Goal: Task Accomplishment & Management: Use online tool/utility

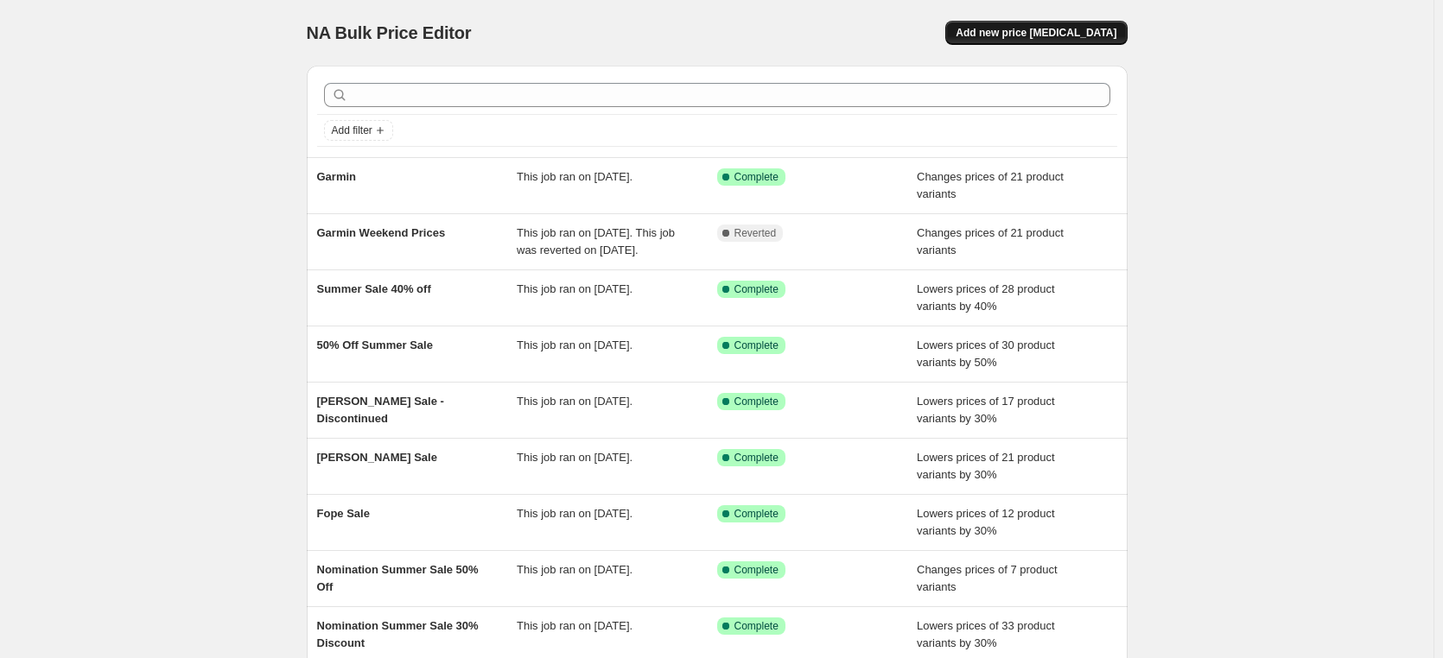
click at [1038, 35] on span "Add new price [MEDICAL_DATA]" at bounding box center [1035, 33] width 161 height 14
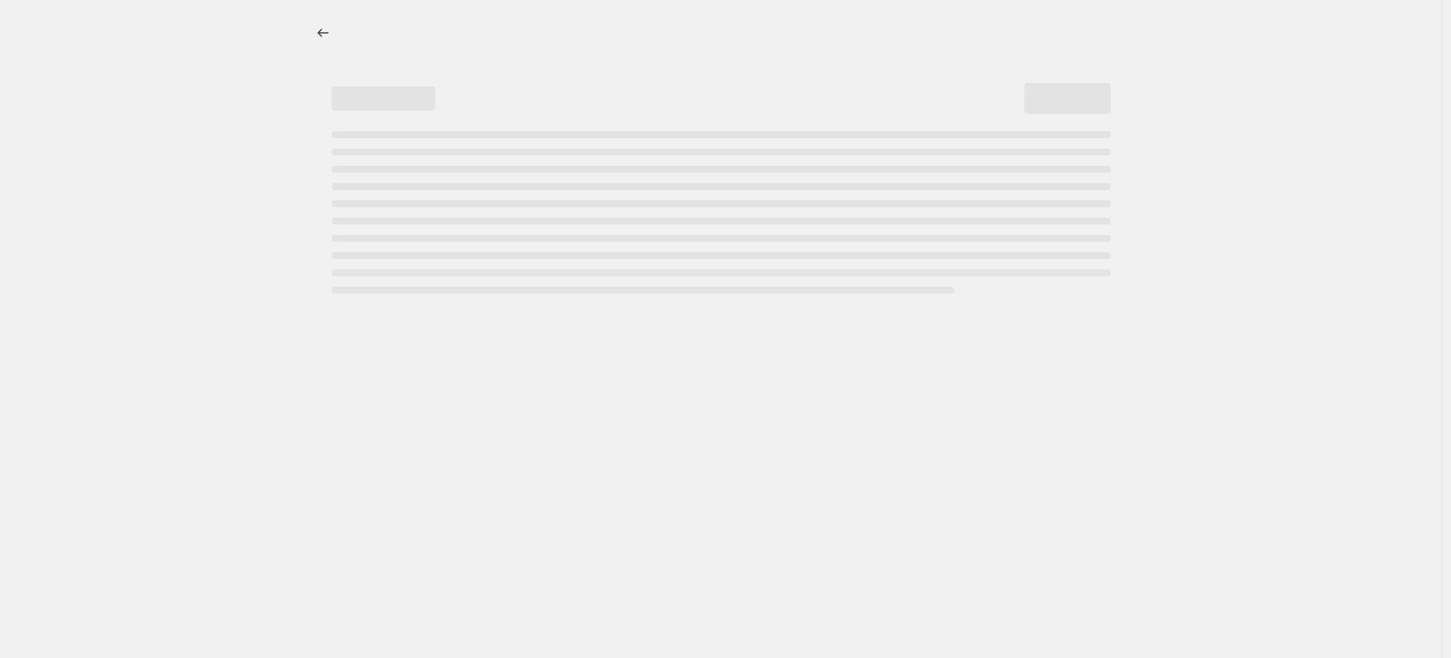
select select "percentage"
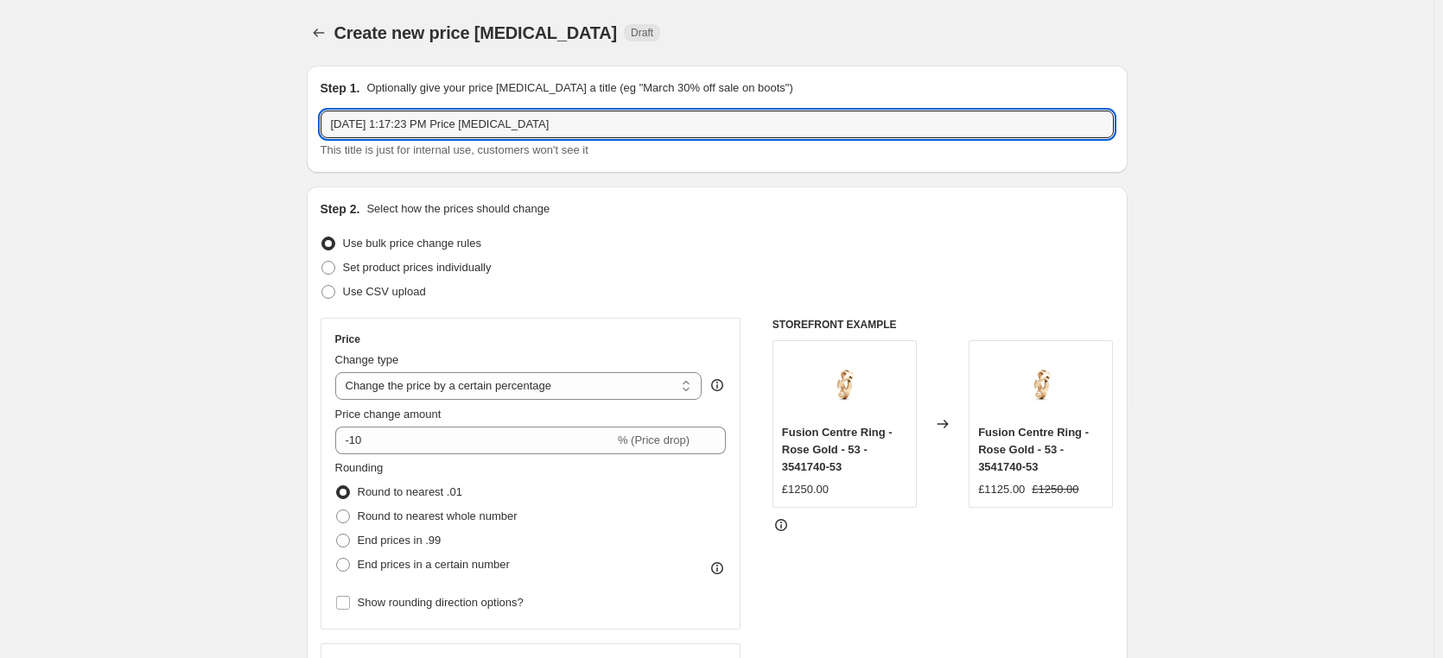
drag, startPoint x: 592, startPoint y: 128, endPoint x: 313, endPoint y: 129, distance: 279.0
click at [313, 129] on div "Step 1. Optionally give your price [MEDICAL_DATA] a title (eg "March 30% off sa…" at bounding box center [717, 119] width 821 height 107
type input "Garmin Weekend Prices"
click at [676, 212] on div "Step 2. Select how the prices should change" at bounding box center [716, 208] width 793 height 17
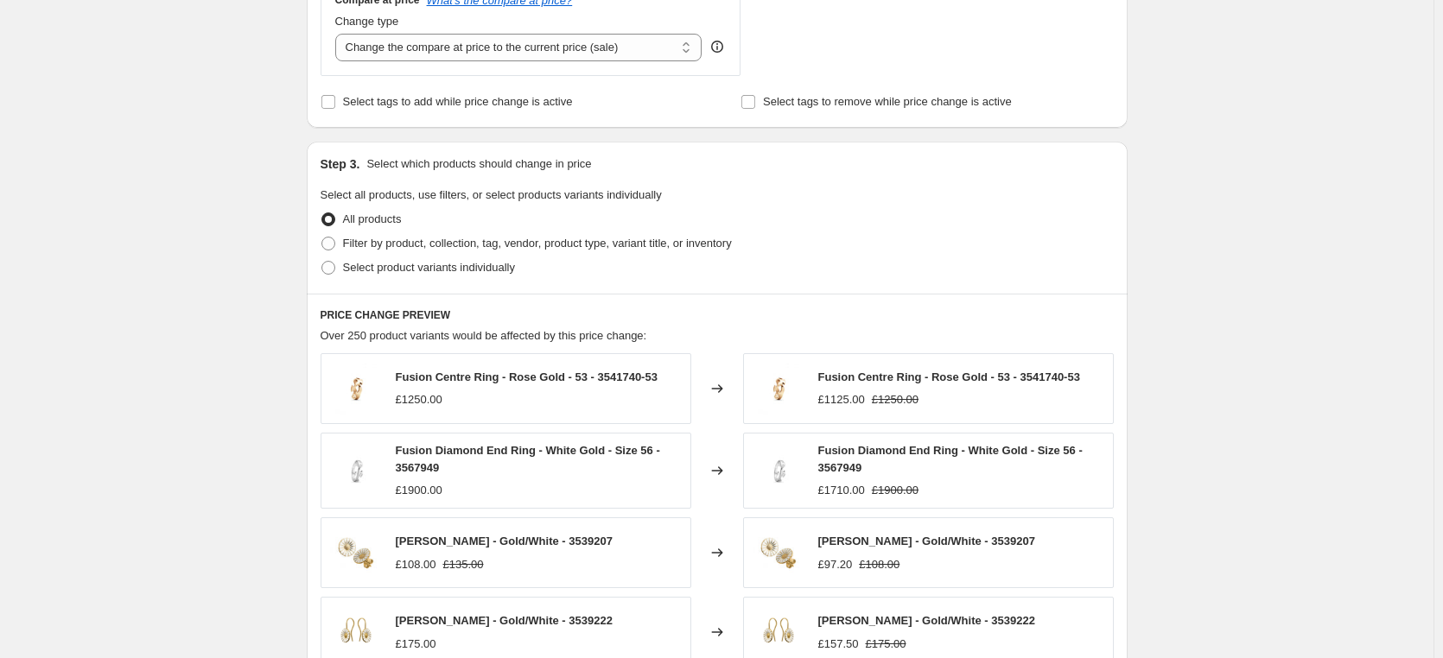
scroll to position [691, 0]
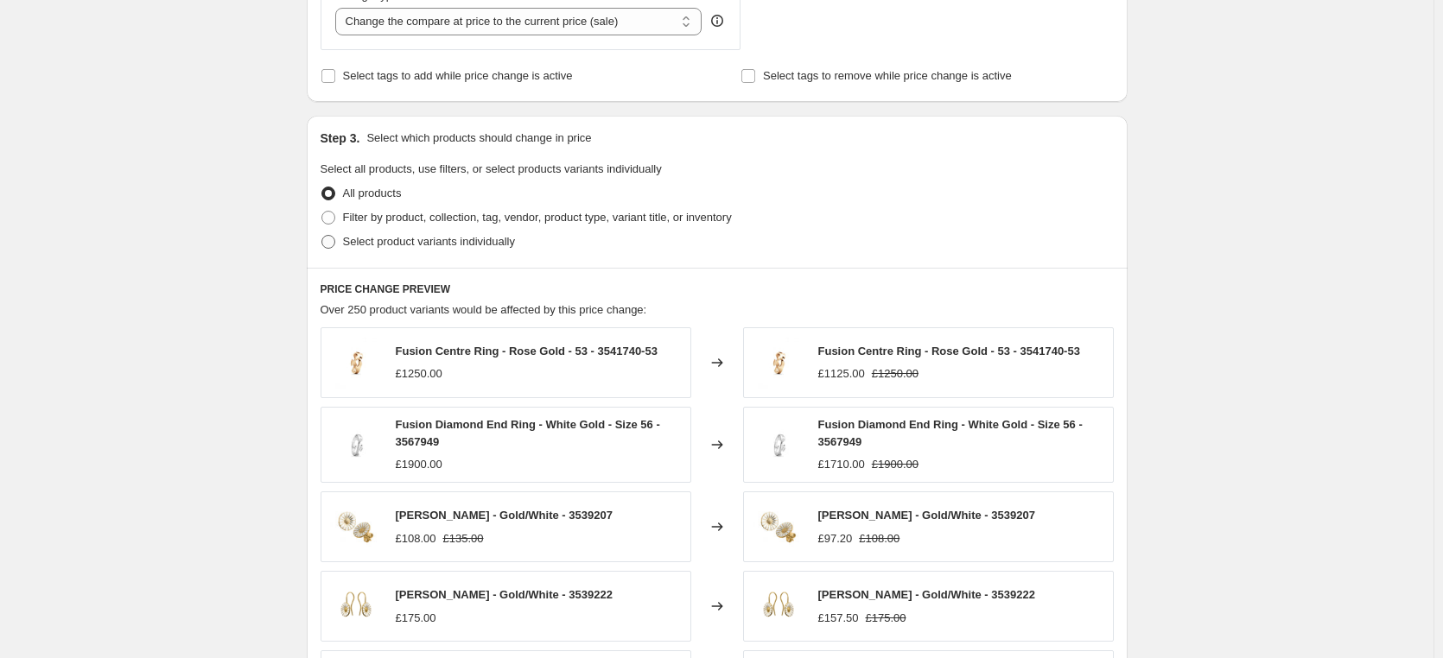
click at [333, 240] on span at bounding box center [328, 242] width 14 height 14
click at [322, 236] on input "Select product variants individually" at bounding box center [321, 235] width 1 height 1
radio input "true"
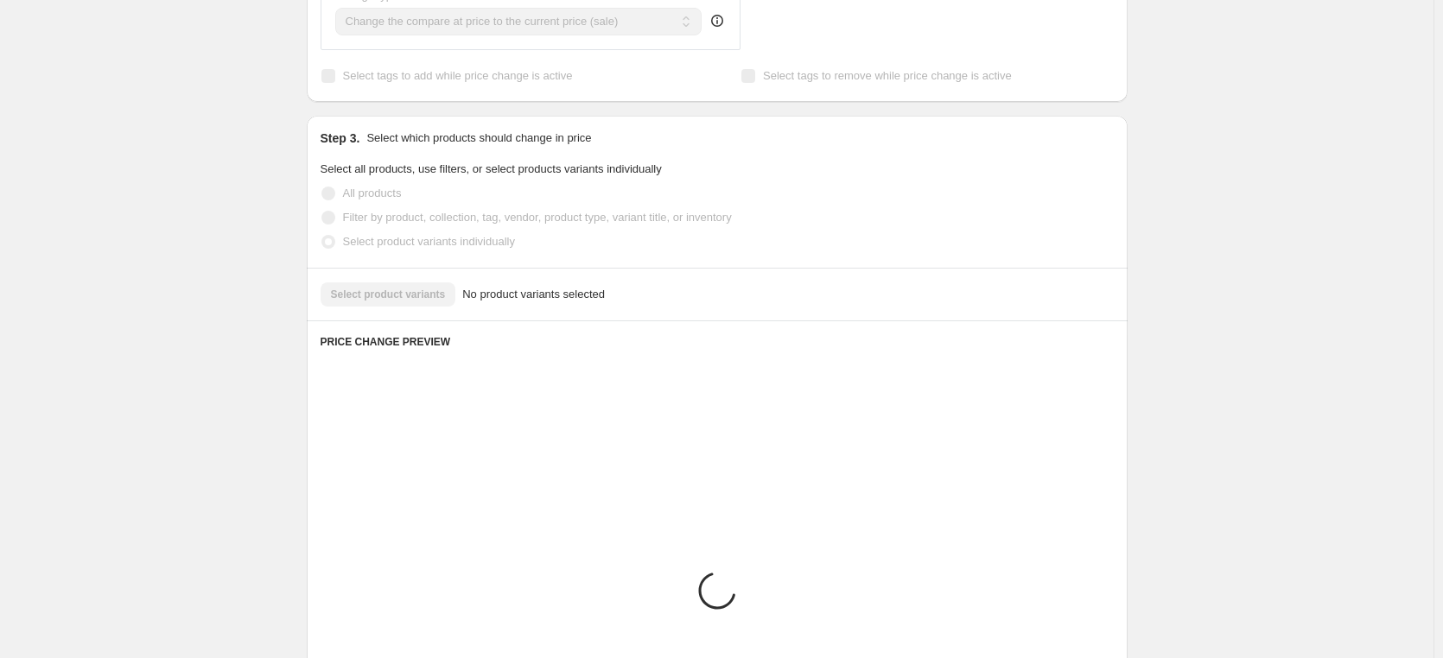
scroll to position [686, 0]
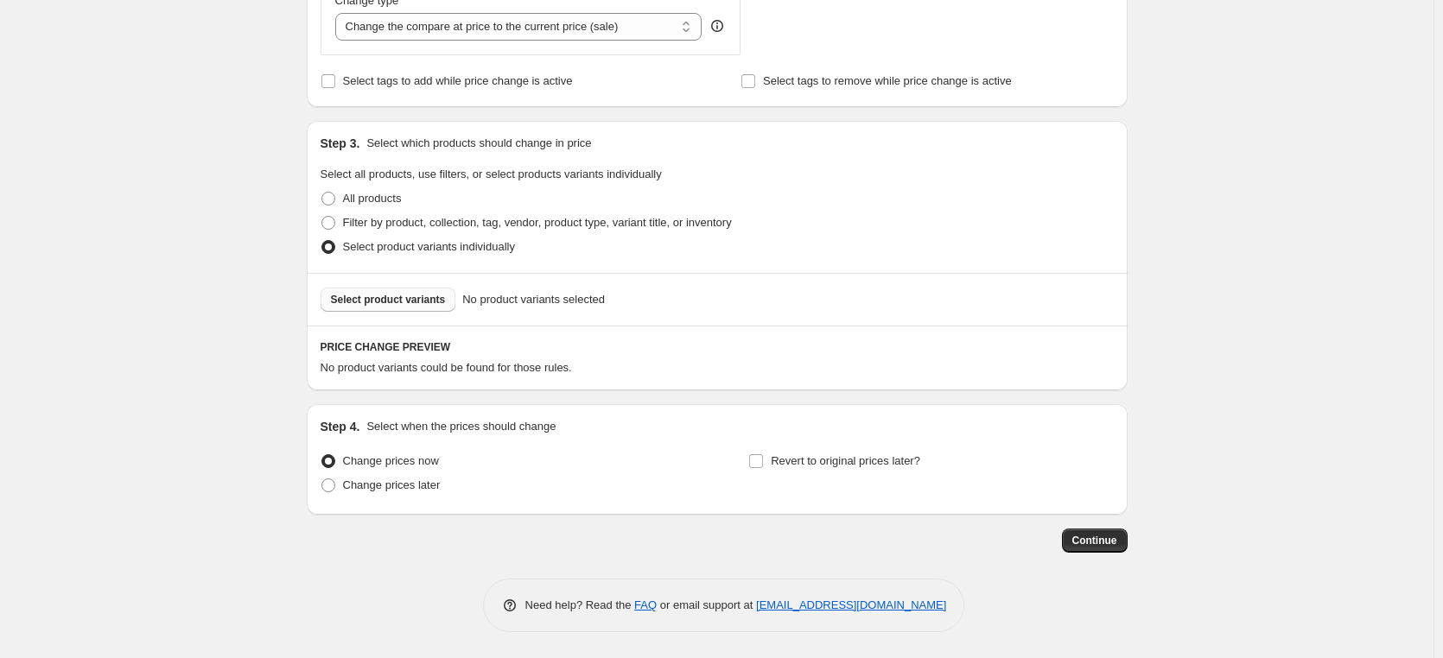
click at [409, 301] on span "Select product variants" at bounding box center [388, 300] width 115 height 14
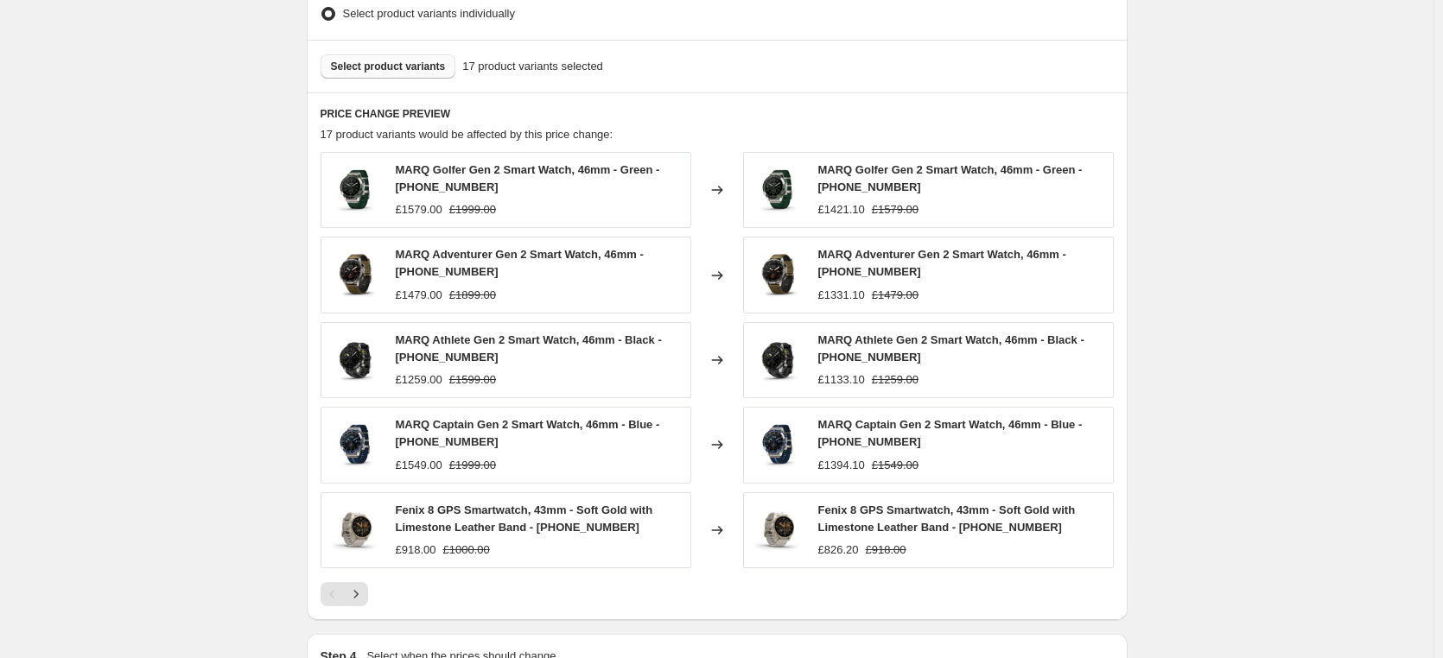
scroll to position [945, 0]
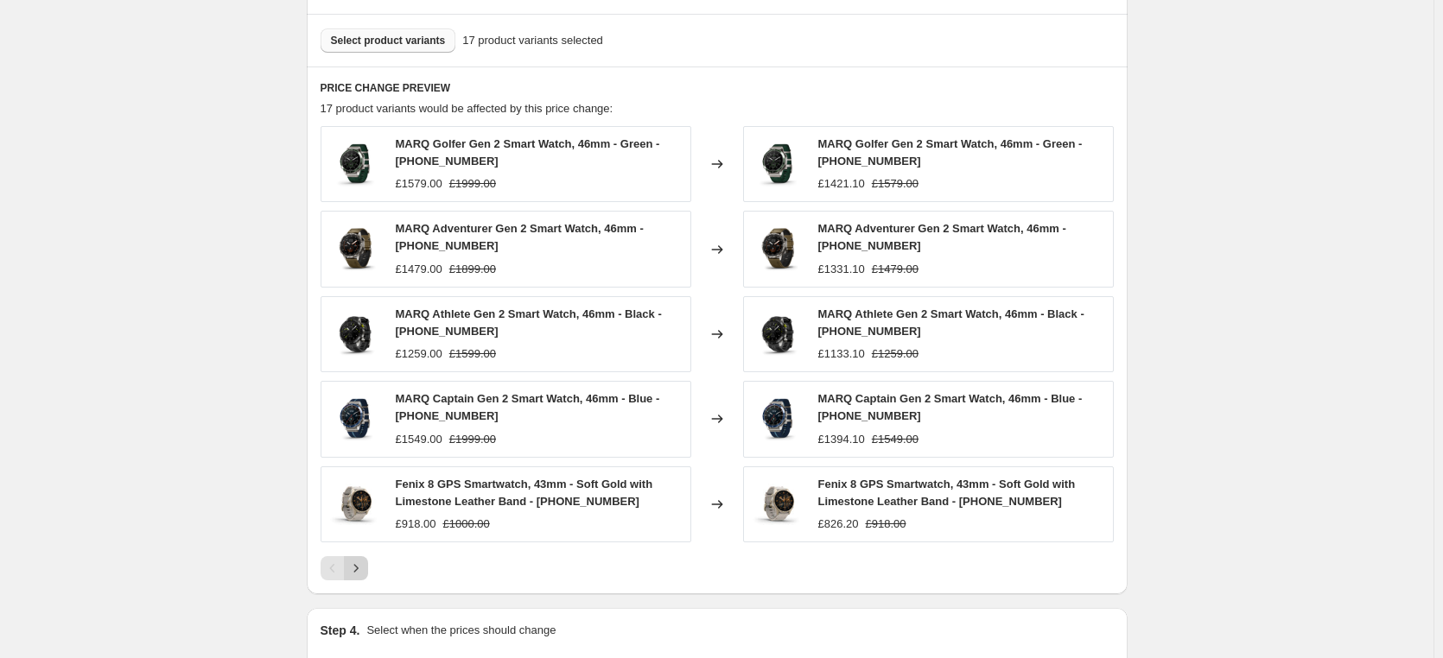
click at [361, 571] on icon "Next" at bounding box center [355, 568] width 17 height 17
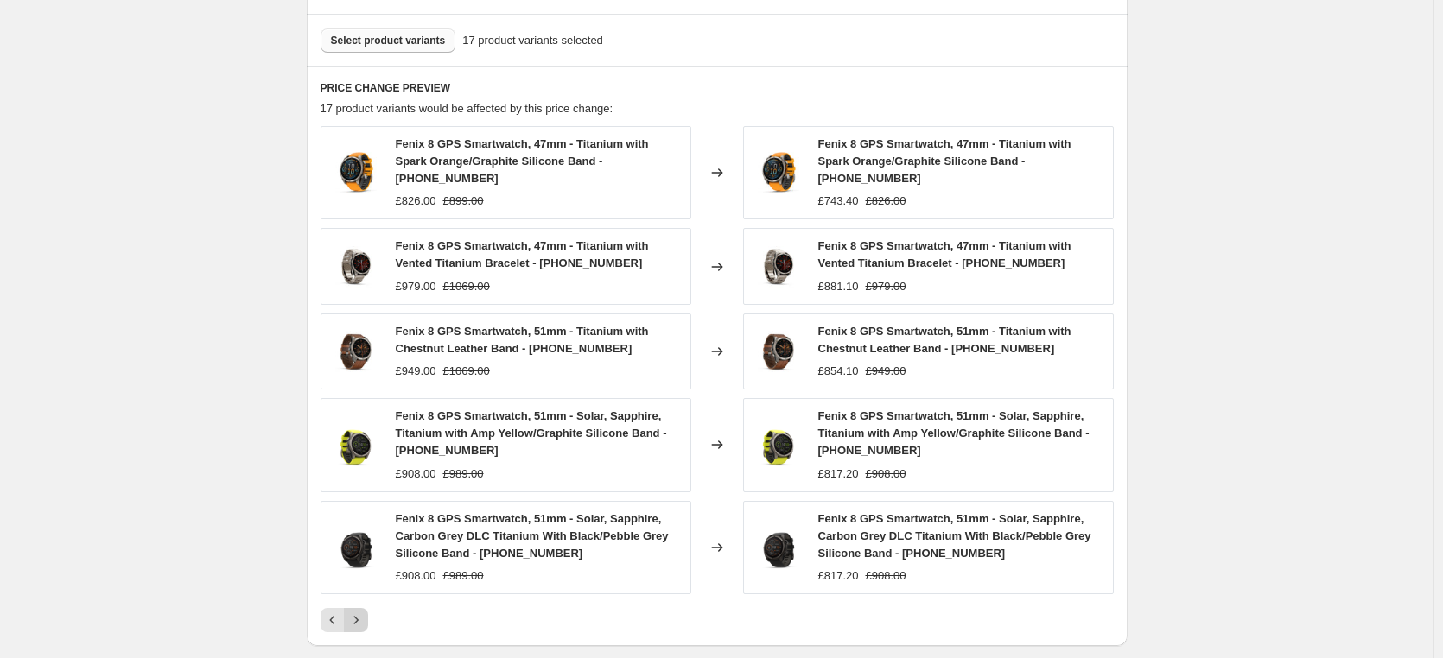
click at [364, 621] on icon "Next" at bounding box center [355, 620] width 17 height 17
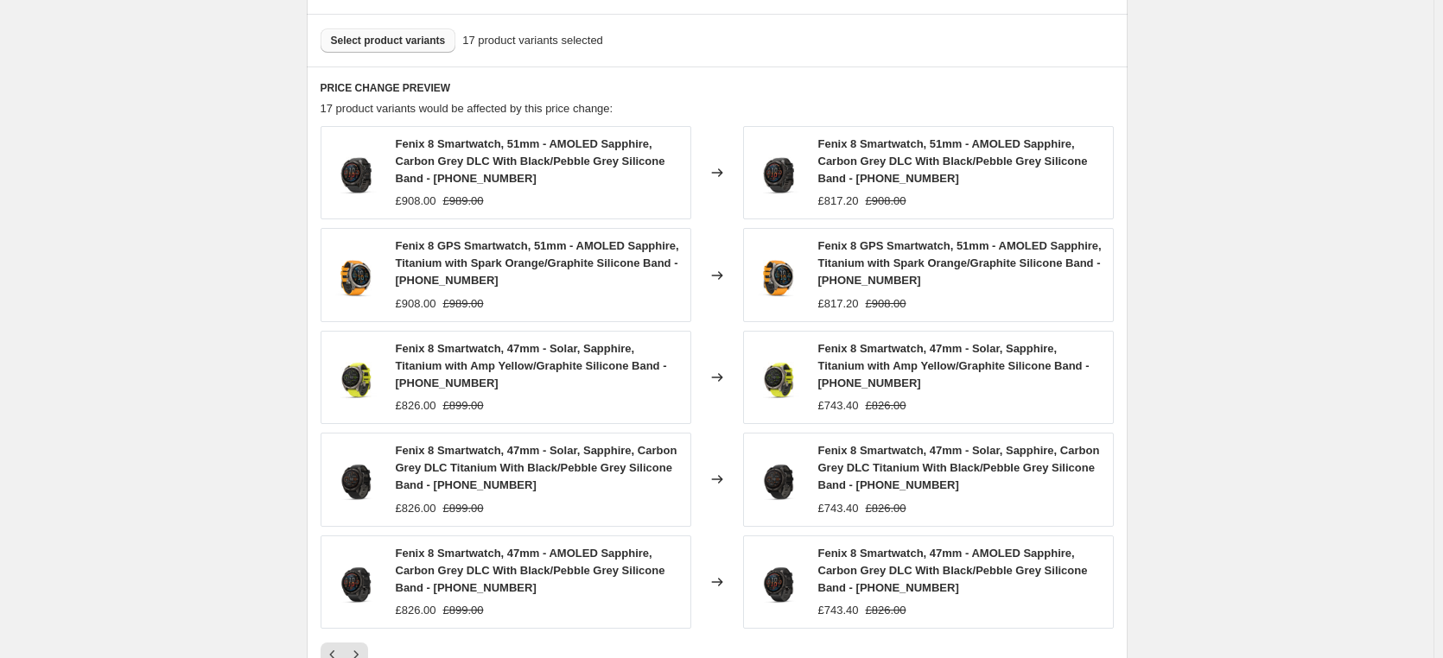
scroll to position [1031, 0]
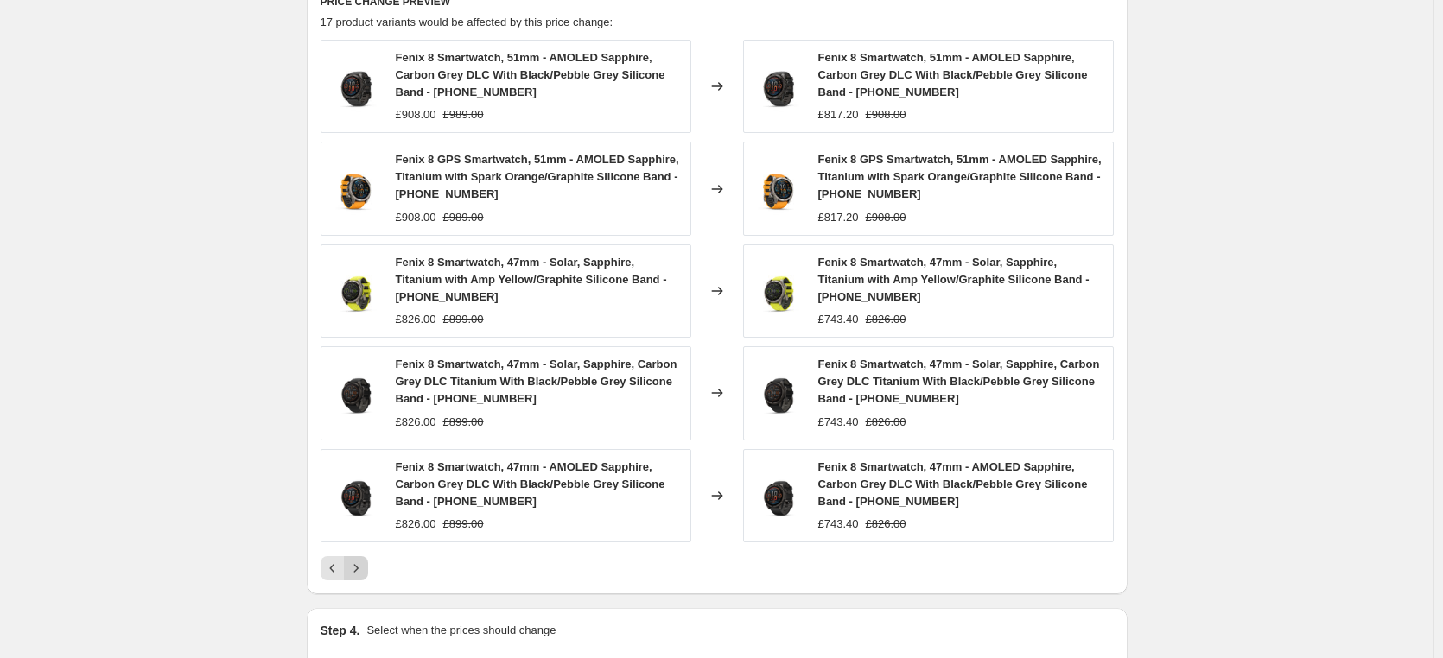
click at [358, 565] on icon "Next" at bounding box center [355, 568] width 17 height 17
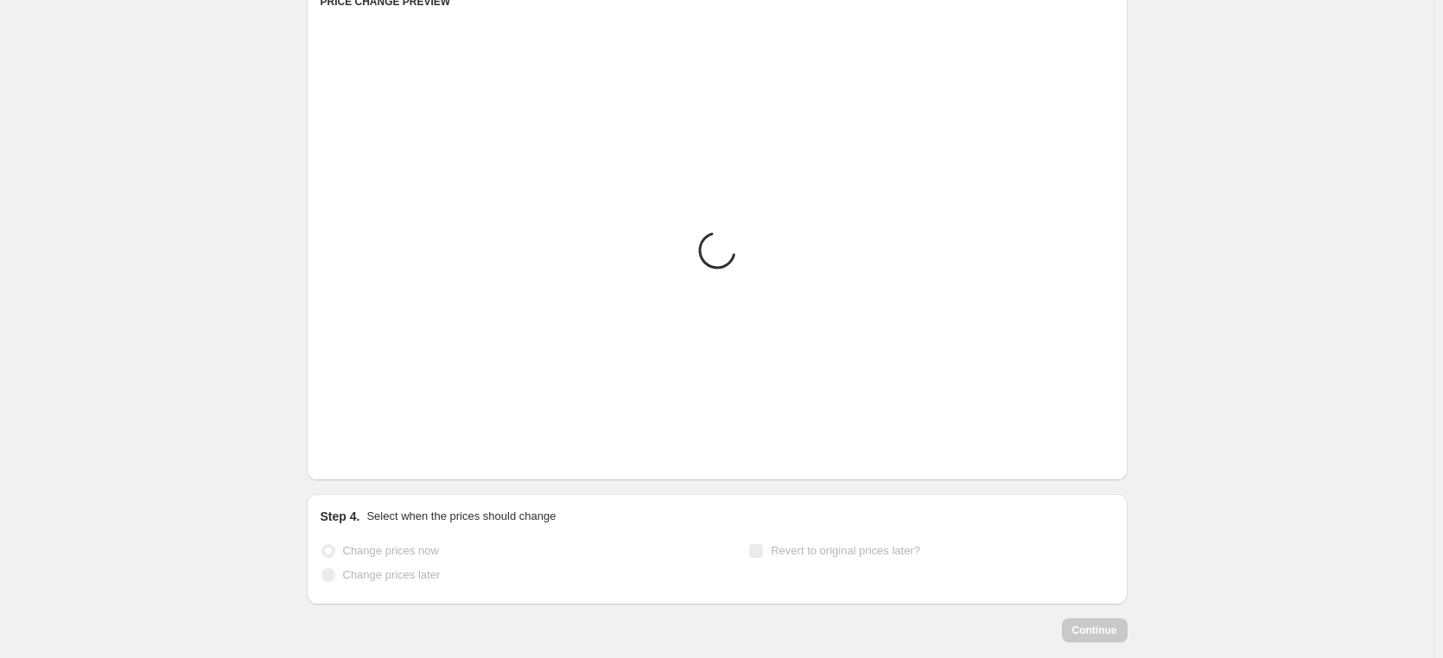
scroll to position [929, 0]
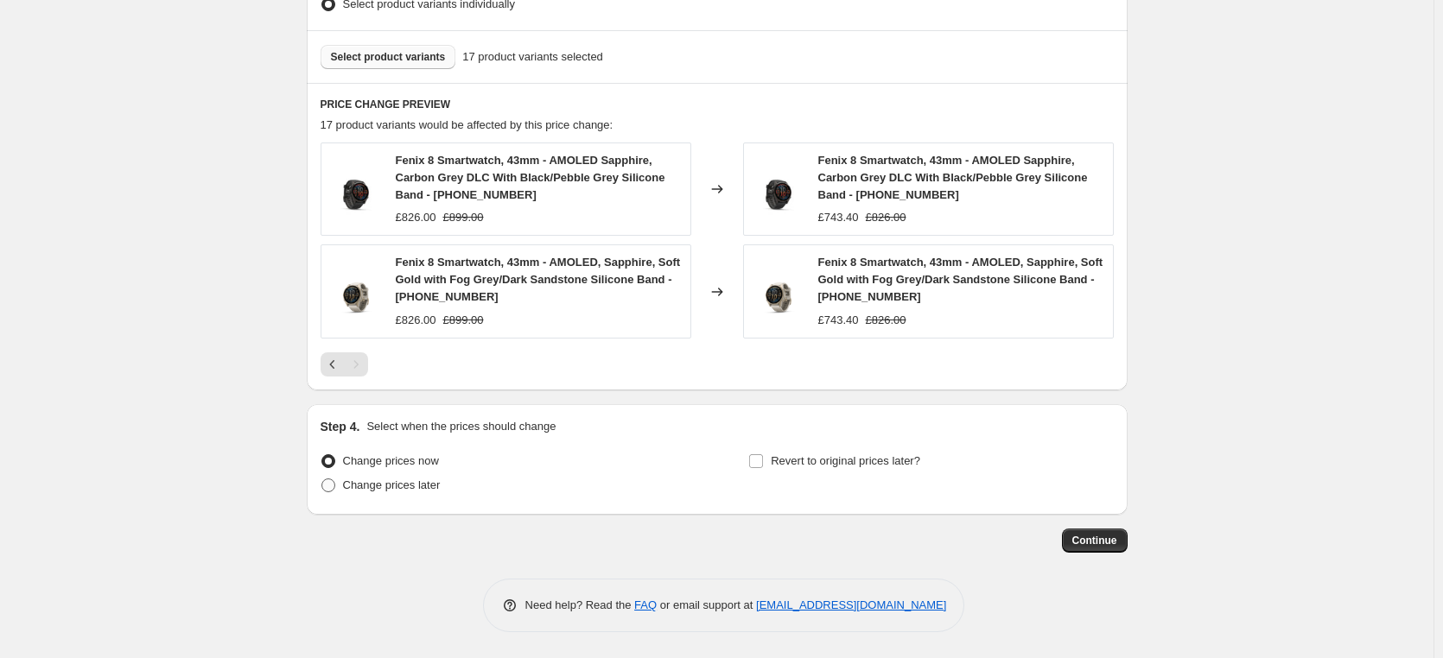
click at [333, 487] on span at bounding box center [328, 486] width 14 height 14
click at [322, 479] on input "Change prices later" at bounding box center [321, 479] width 1 height 1
radio input "true"
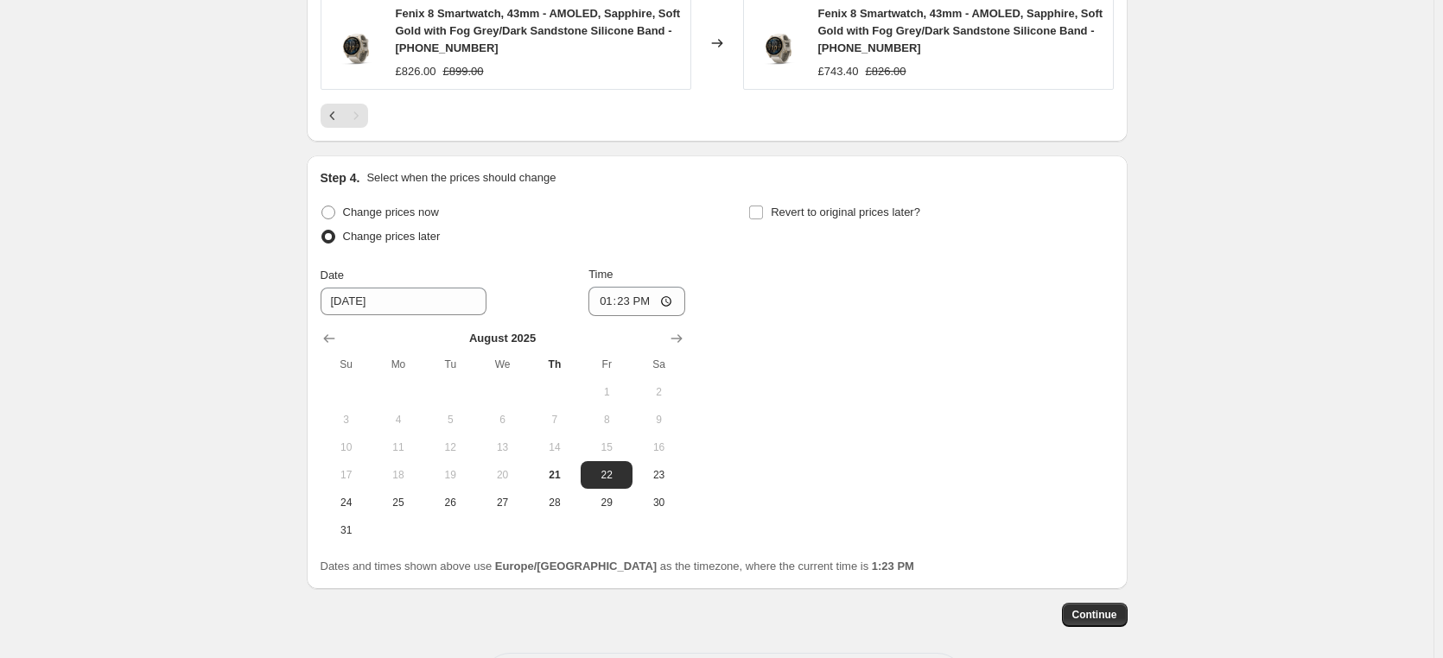
scroll to position [1188, 0]
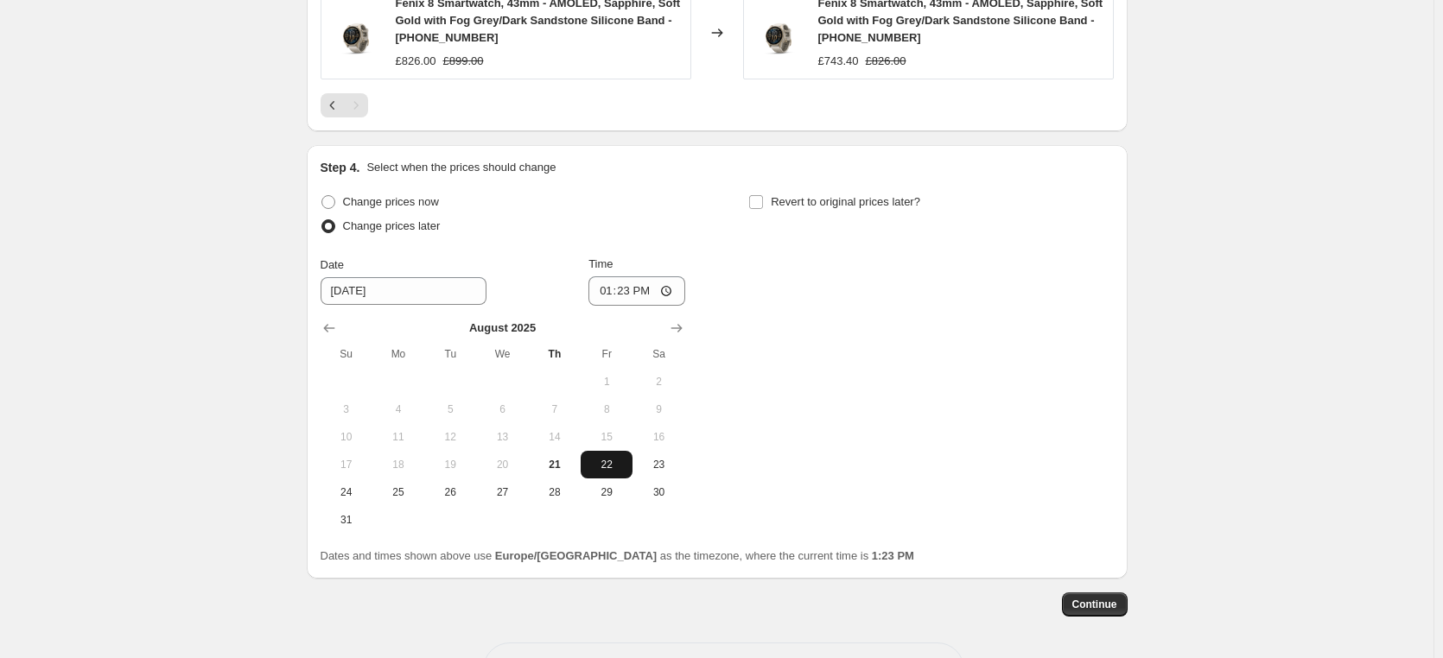
click at [610, 468] on span "22" at bounding box center [606, 465] width 38 height 14
click at [672, 289] on input "13:23" at bounding box center [636, 290] width 97 height 29
type input "17:00"
click at [772, 420] on div "Change prices now Change prices later Date [DATE] Time 17:00 [DATE] Su Mo Tu We…" at bounding box center [716, 362] width 793 height 344
click at [762, 200] on input "Revert to original prices later?" at bounding box center [756, 202] width 14 height 14
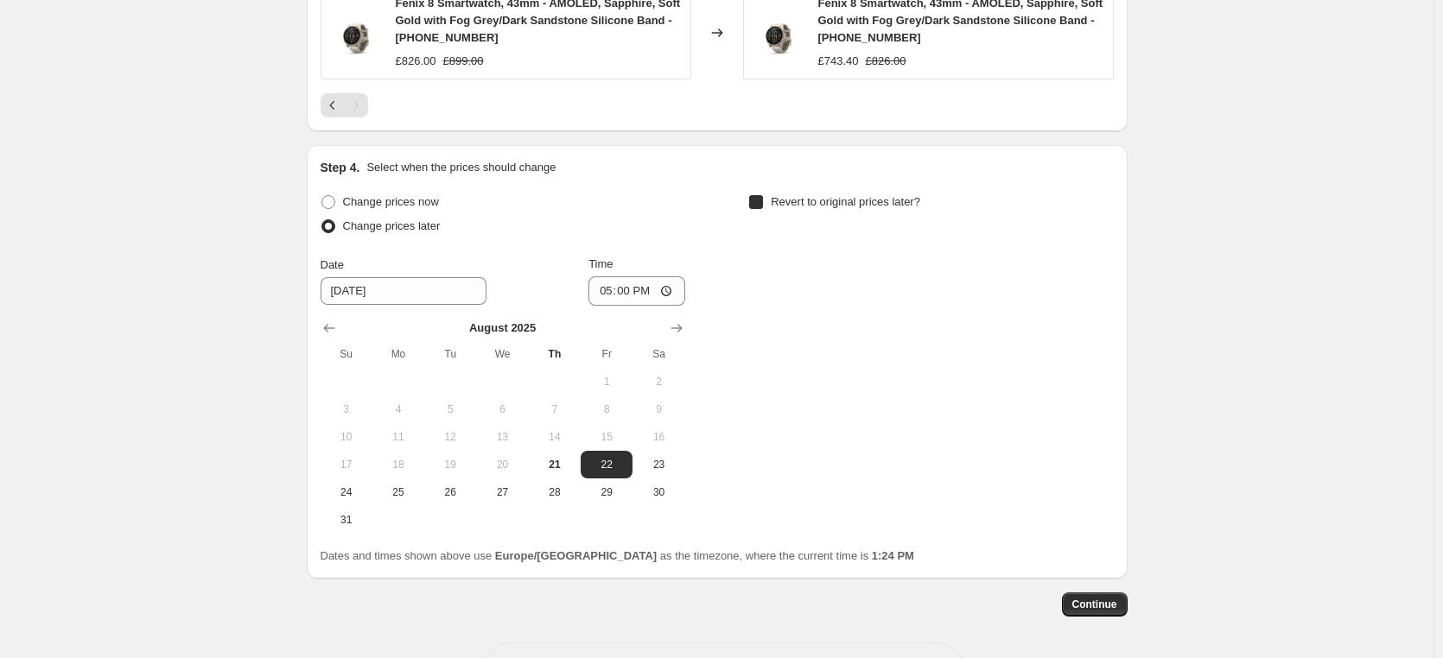
checkbox input "true"
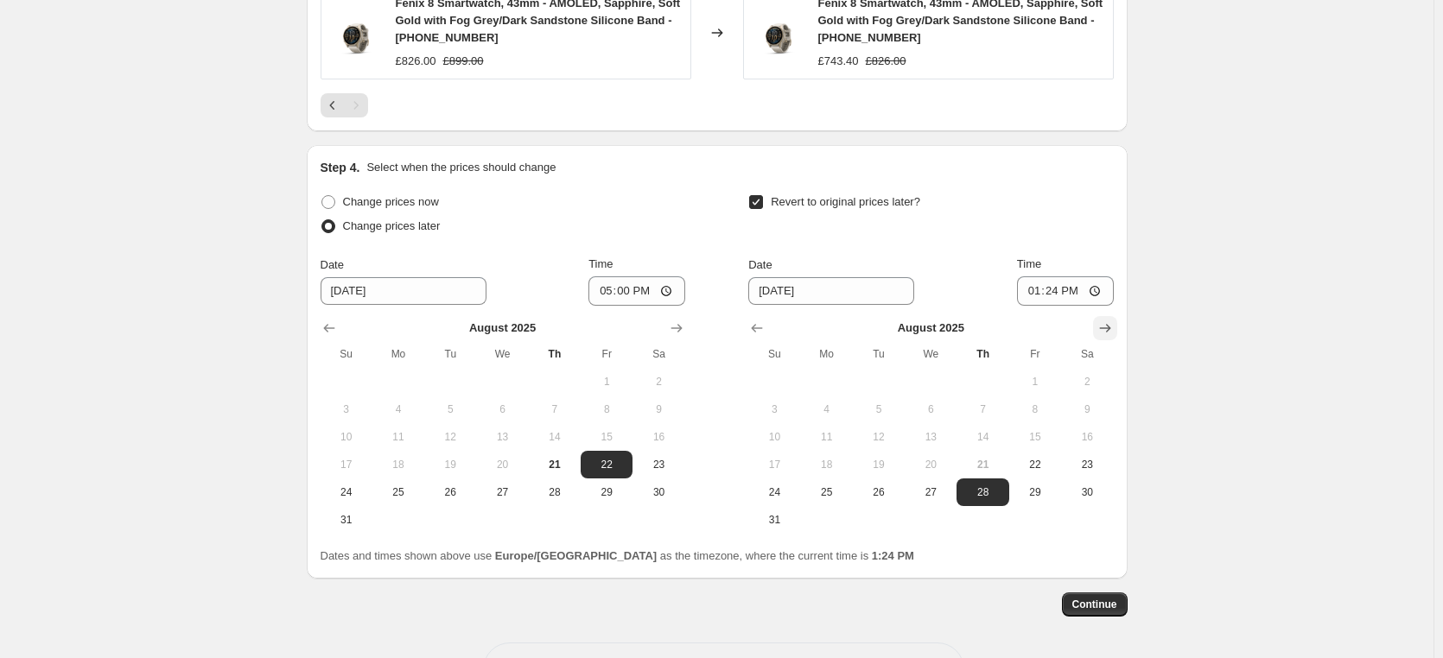
click at [1112, 324] on icon "Show next month, September 2025" at bounding box center [1104, 328] width 17 height 17
click at [757, 329] on icon "Show previous month, August 2025" at bounding box center [757, 328] width 11 height 9
click at [828, 493] on span "25" at bounding box center [827, 492] width 38 height 14
type input "[DATE]"
click at [1100, 288] on input "13:24" at bounding box center [1065, 290] width 97 height 29
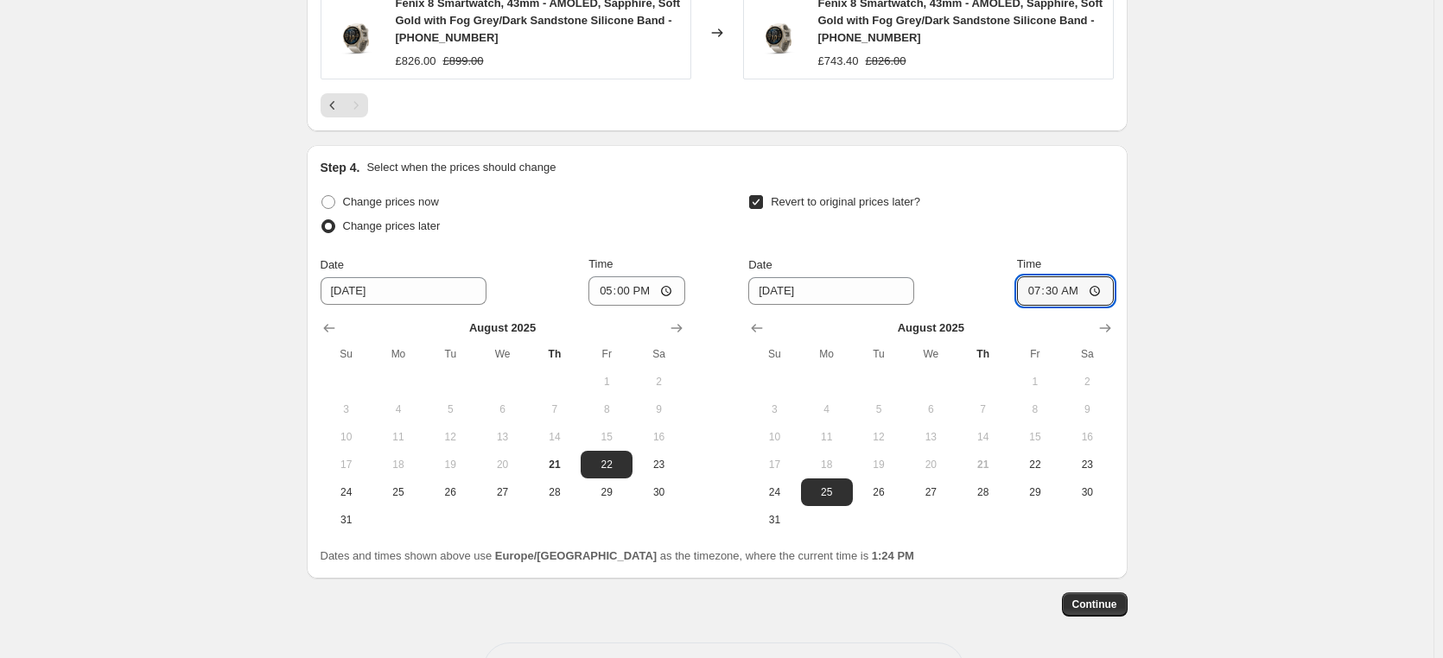
type input "07:30"
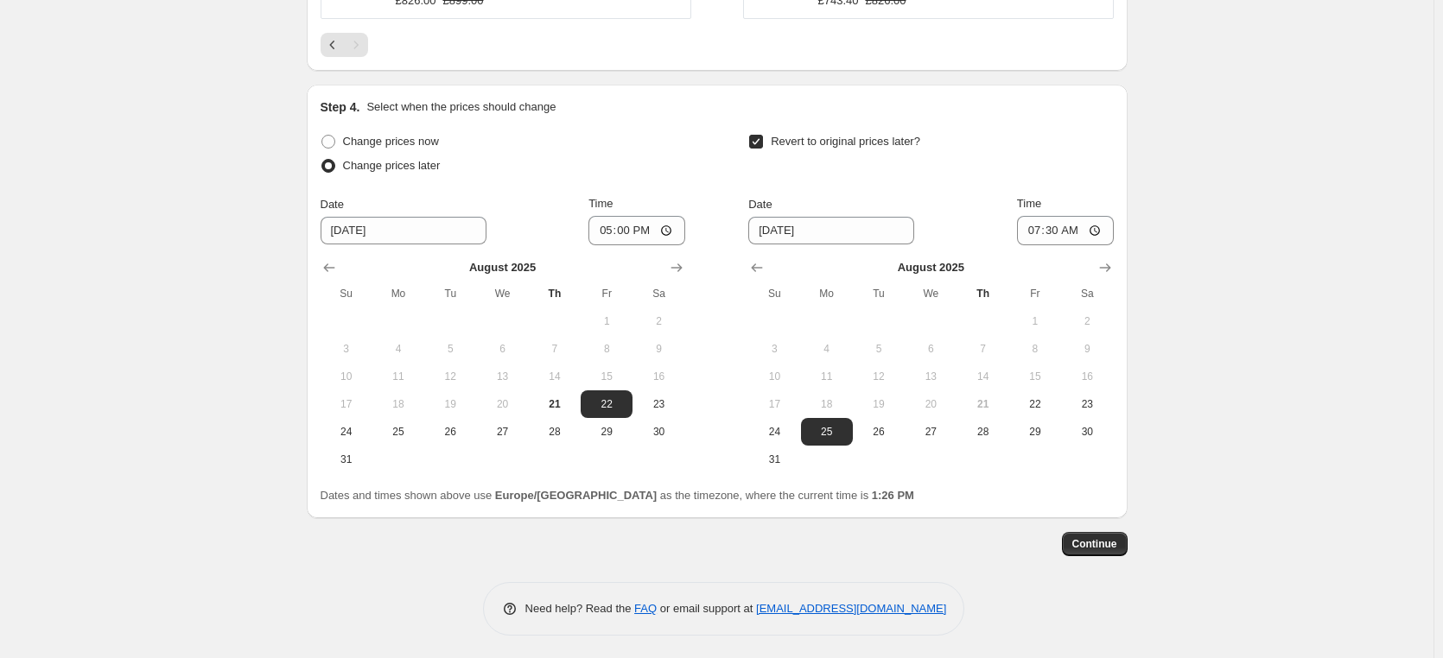
scroll to position [1252, 0]
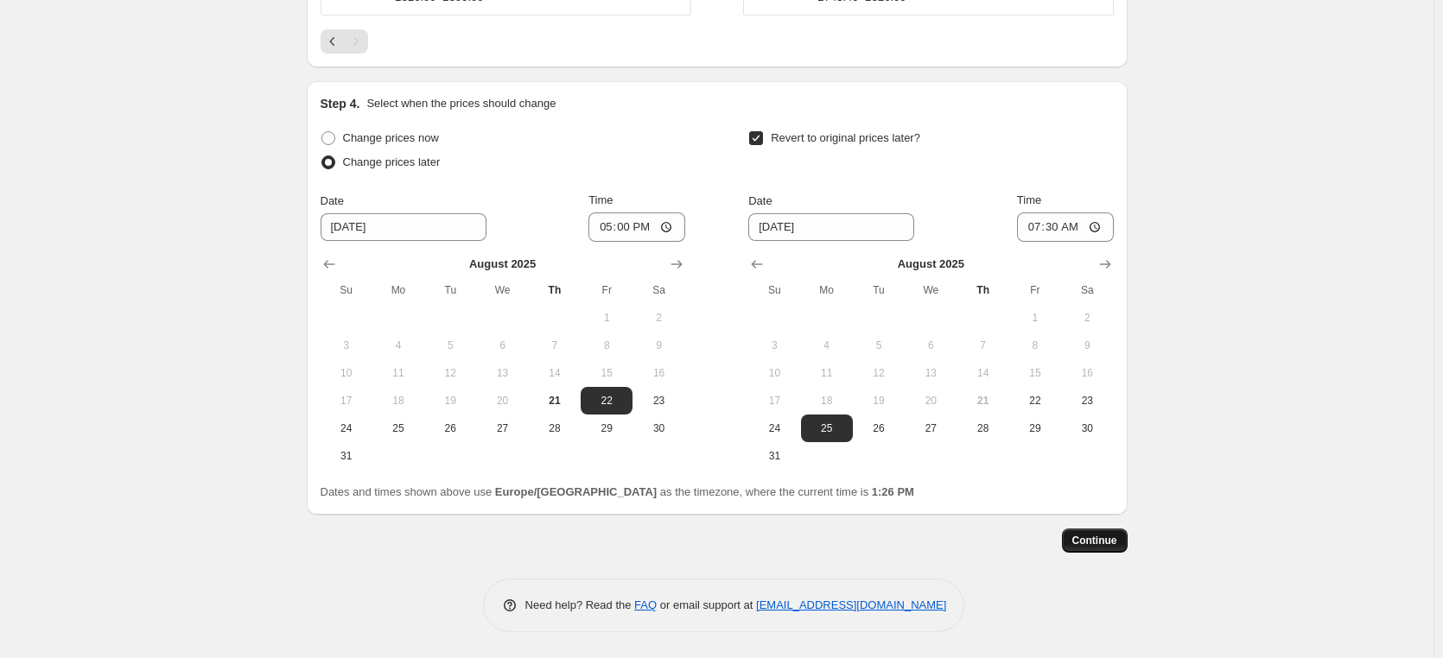
click at [1082, 549] on button "Continue" at bounding box center [1095, 541] width 66 height 24
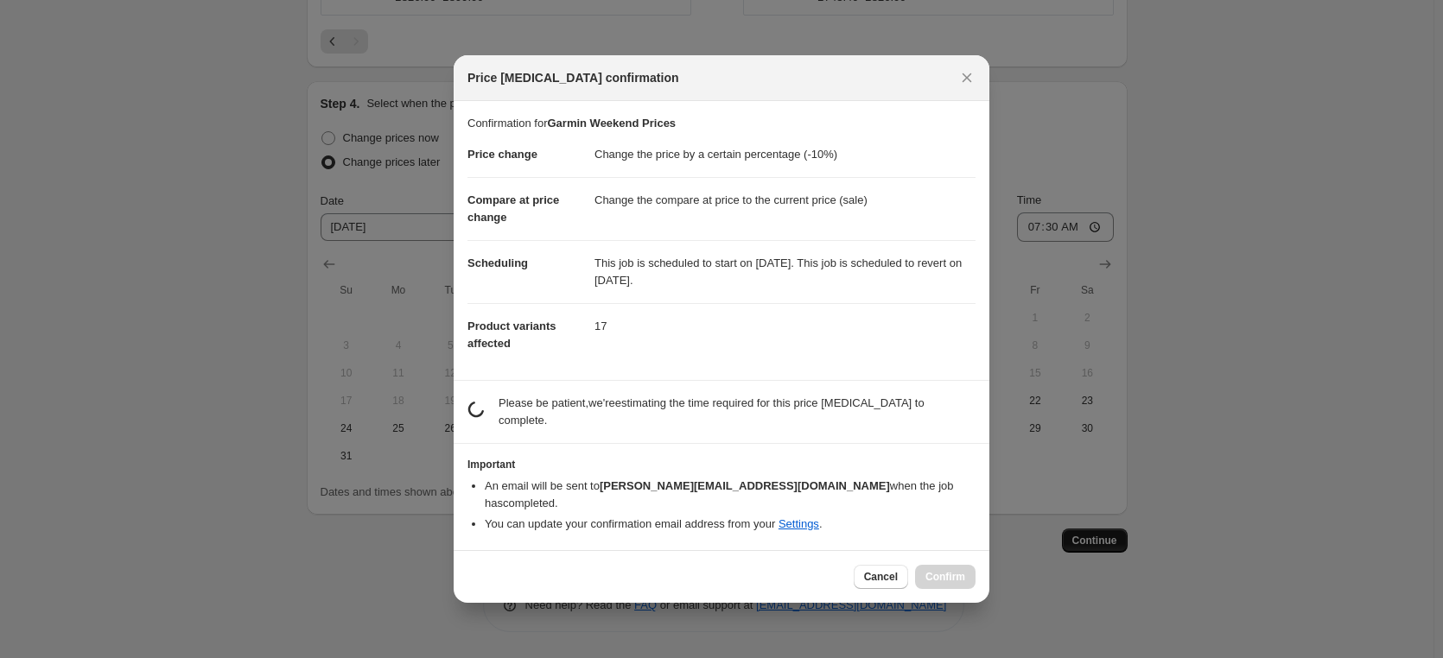
scroll to position [0, 0]
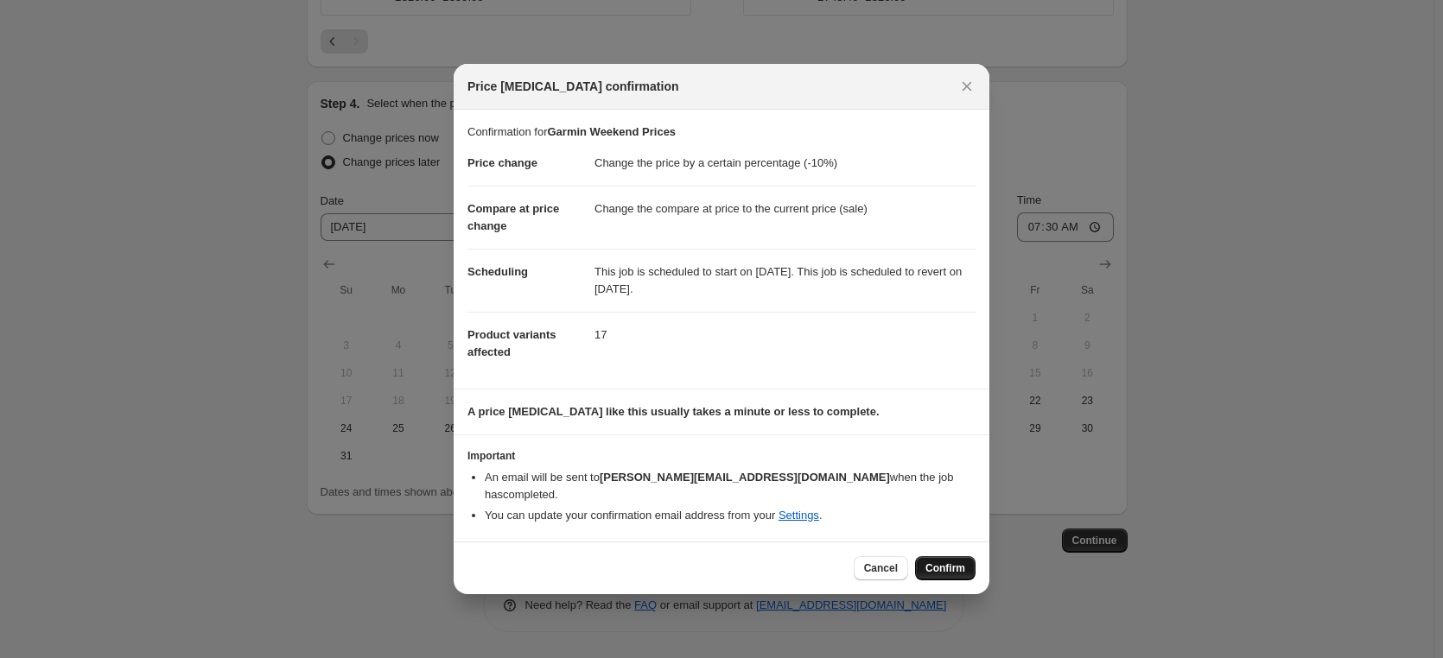
click at [938, 561] on span "Confirm" at bounding box center [945, 568] width 40 height 14
